Goal: Navigation & Orientation: Find specific page/section

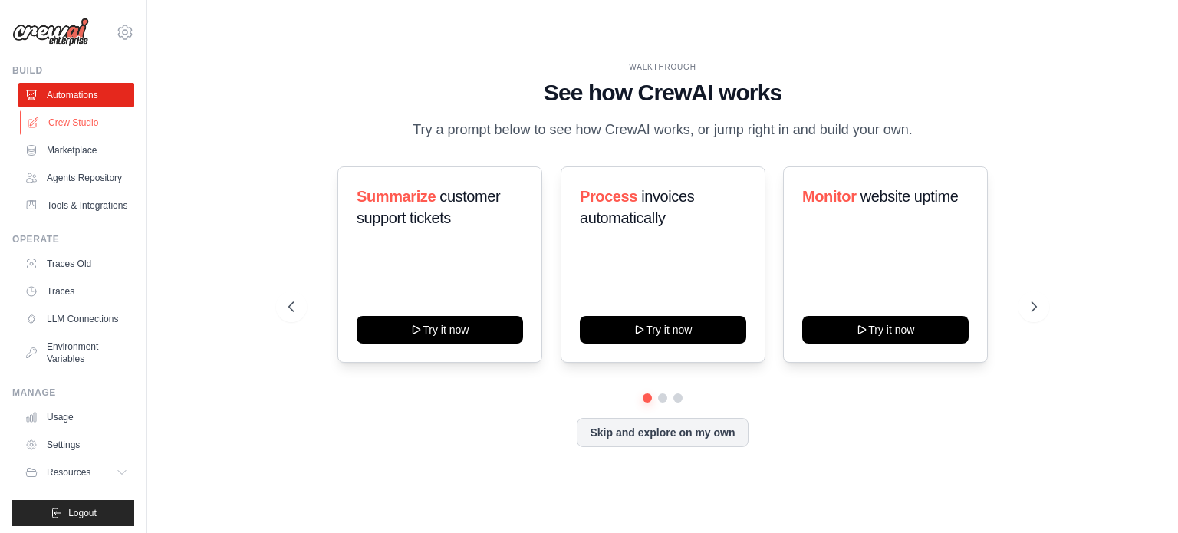
click at [71, 123] on link "Crew Studio" at bounding box center [78, 122] width 116 height 25
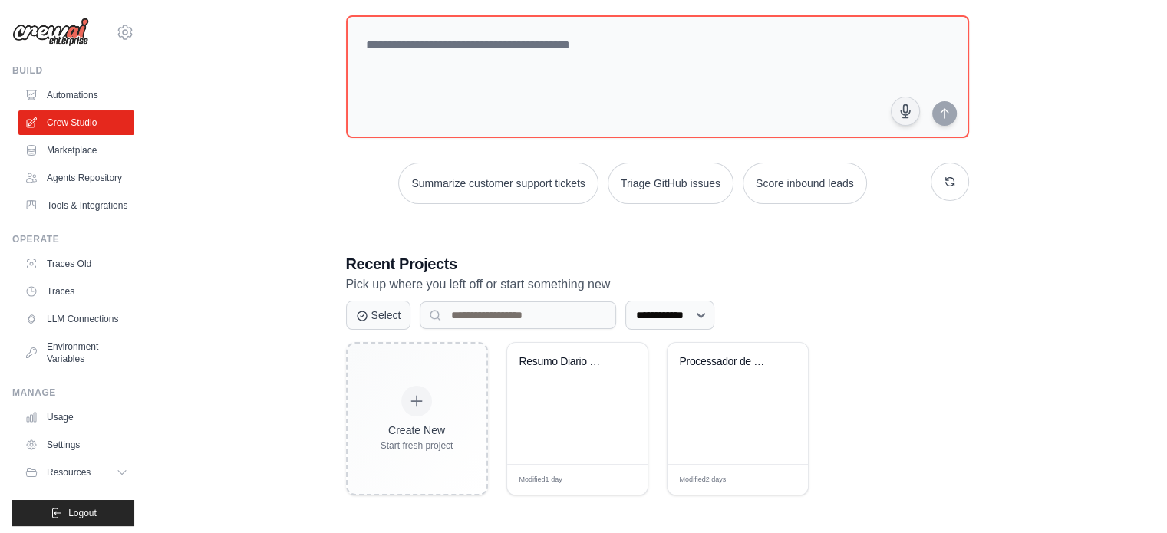
scroll to position [84, 0]
click at [78, 100] on link "Automations" at bounding box center [78, 95] width 116 height 25
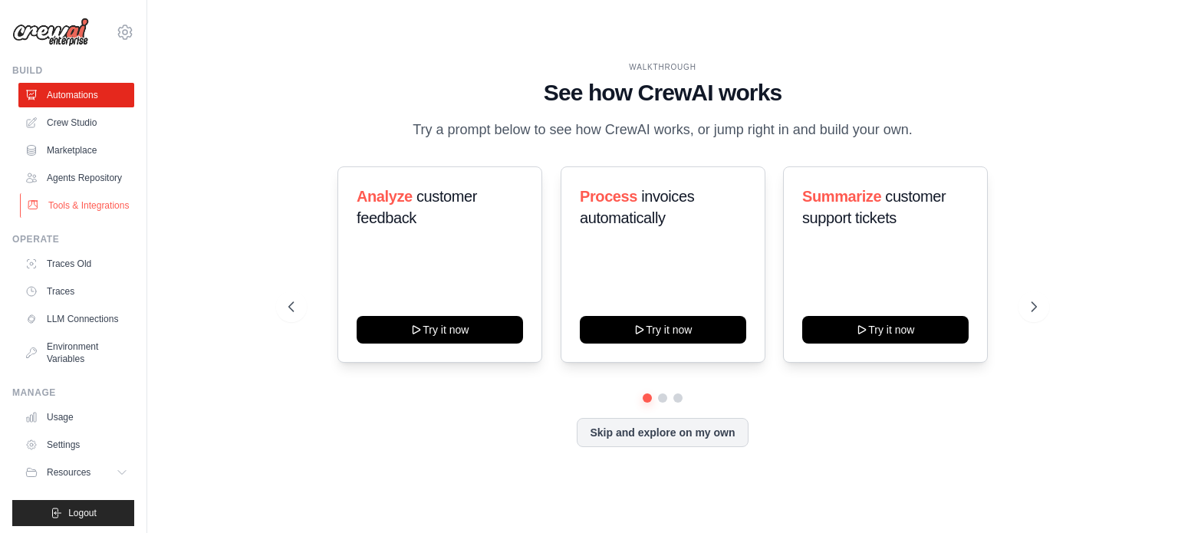
click at [87, 218] on link "Tools & Integrations" at bounding box center [78, 205] width 116 height 25
